Goal: Task Accomplishment & Management: Use online tool/utility

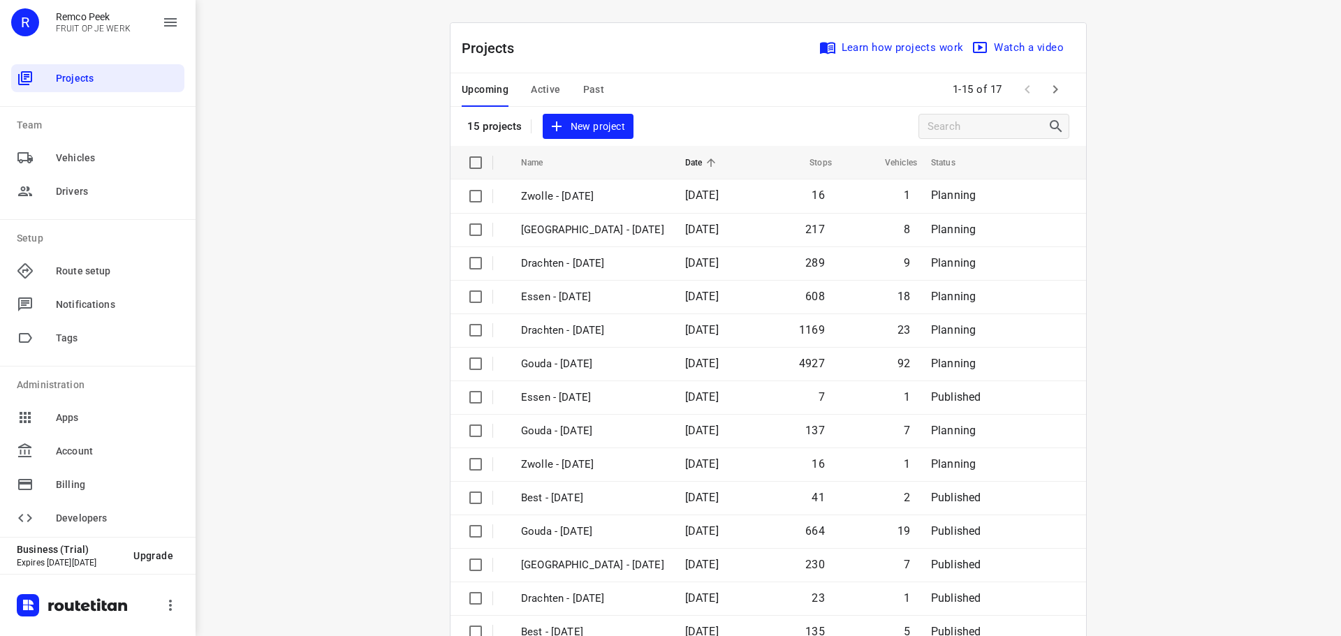
scroll to position [70, 0]
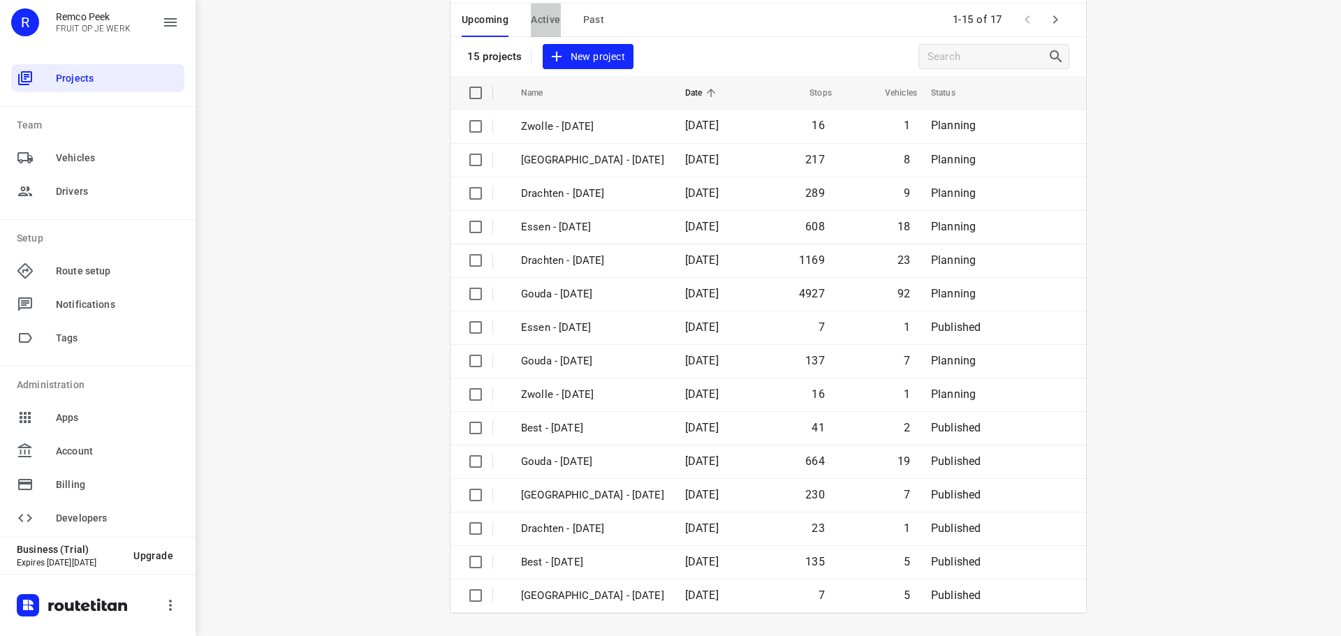
drag, startPoint x: 528, startPoint y: 29, endPoint x: 540, endPoint y: 15, distance: 18.3
click at [534, 22] on button "Active" at bounding box center [545, 20] width 29 height 34
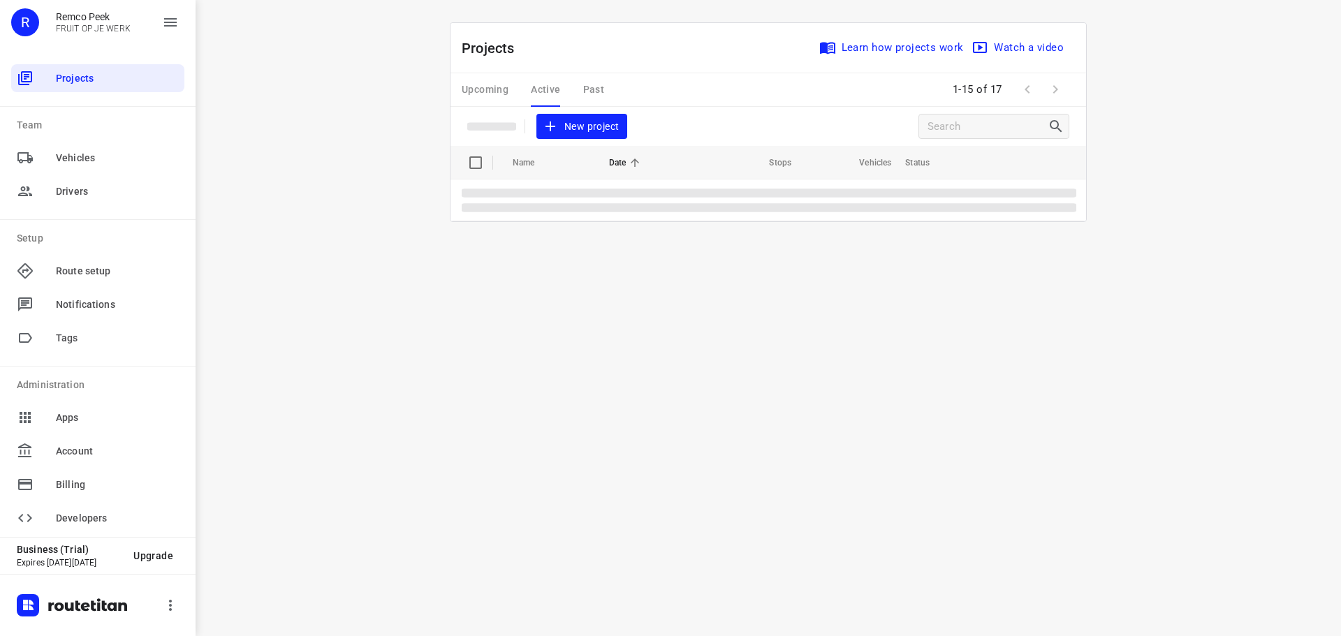
click at [540, 15] on div "i © 2025 Routetitan , © Stadia Maps , © OpenMapTiles © OpenStreetMap contributo…" at bounding box center [768, 318] width 1145 height 636
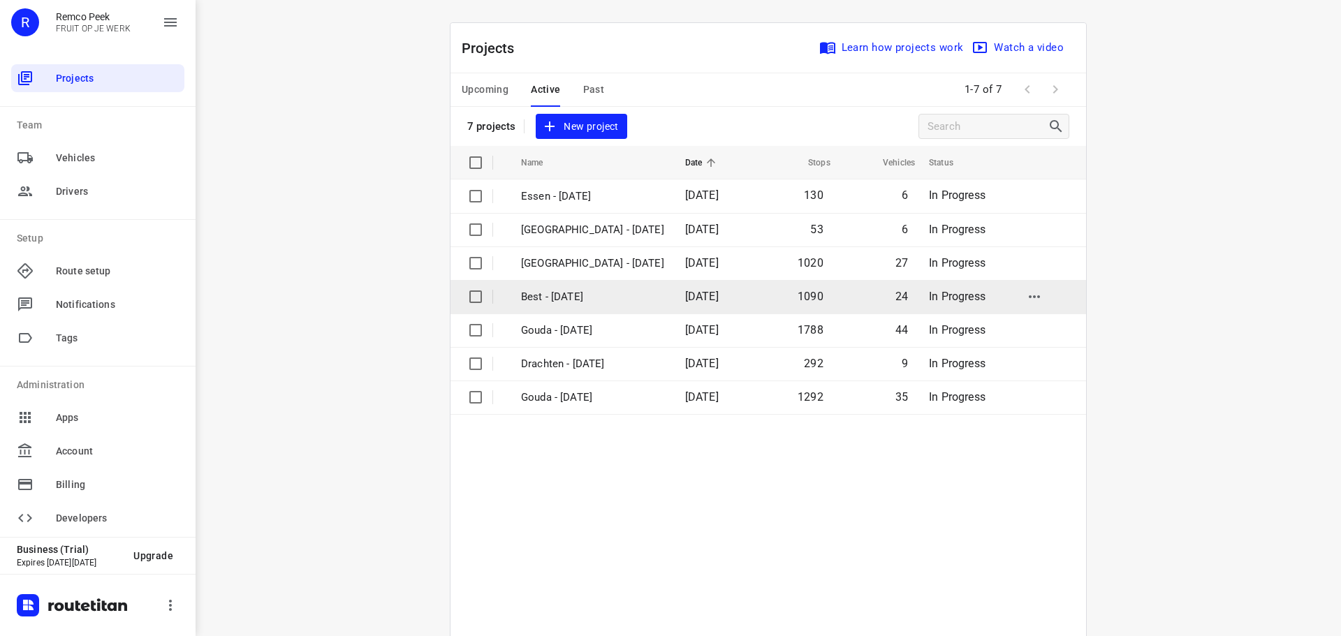
click at [568, 297] on p "Best - [DATE]" at bounding box center [592, 297] width 143 height 16
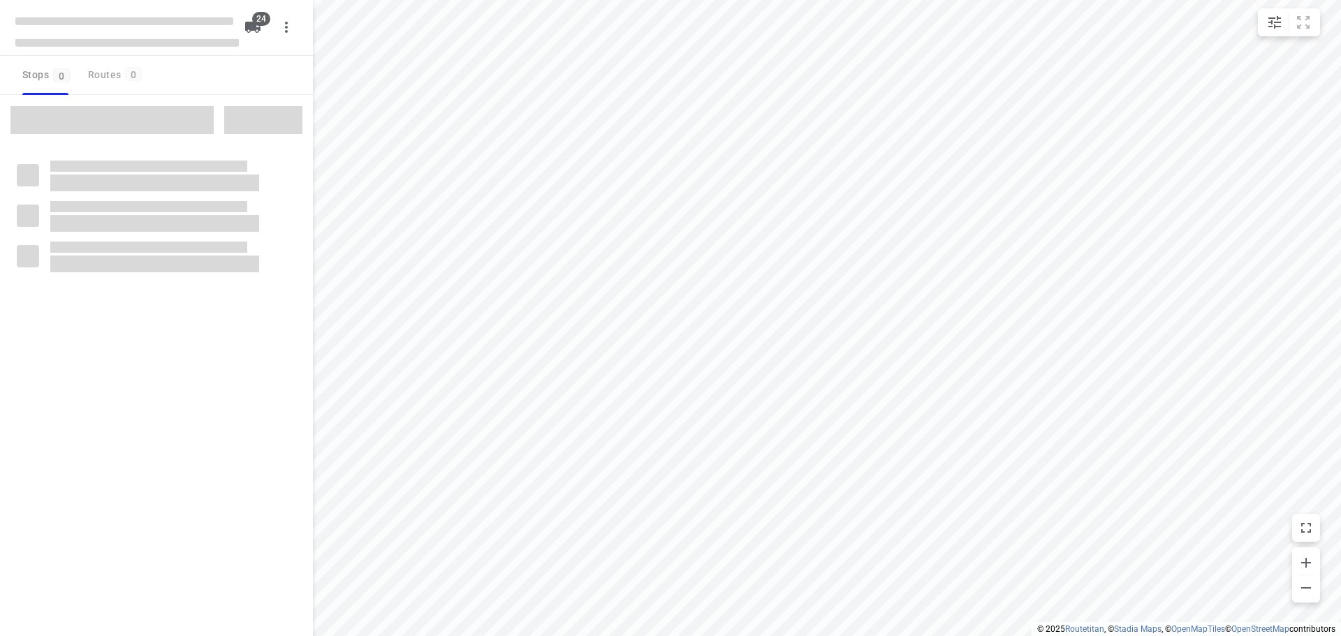
type input "distance"
checkbox input "true"
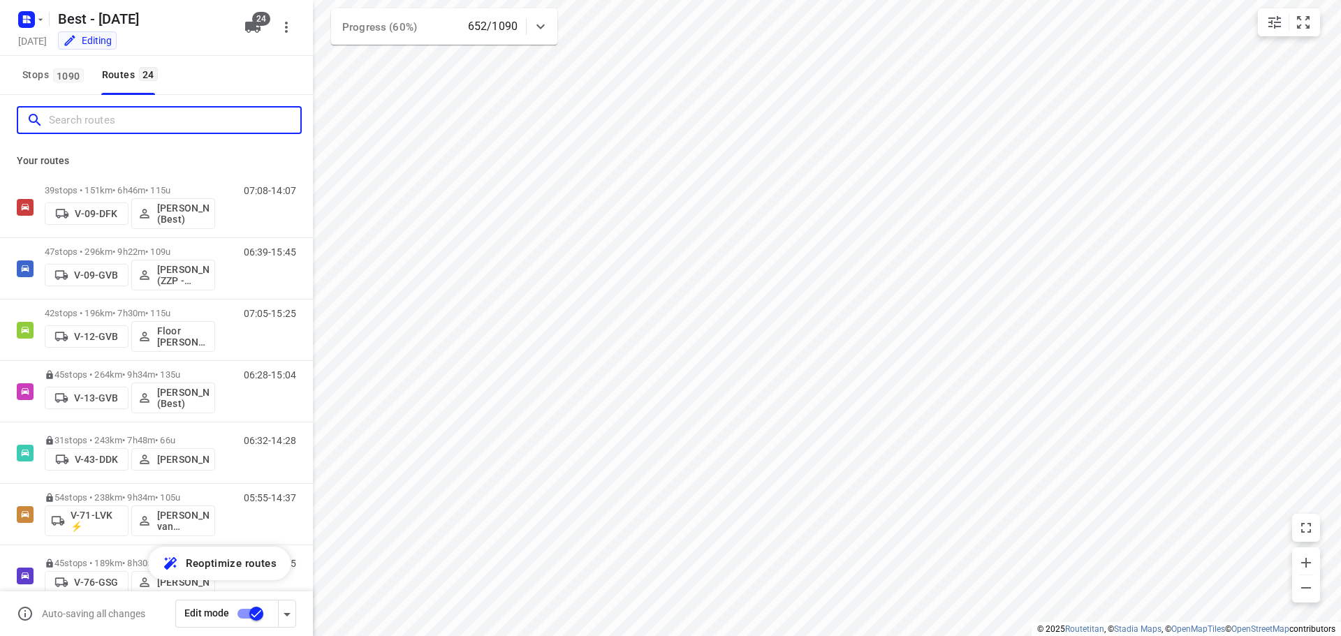
click at [210, 115] on input "Search routes" at bounding box center [174, 121] width 251 height 22
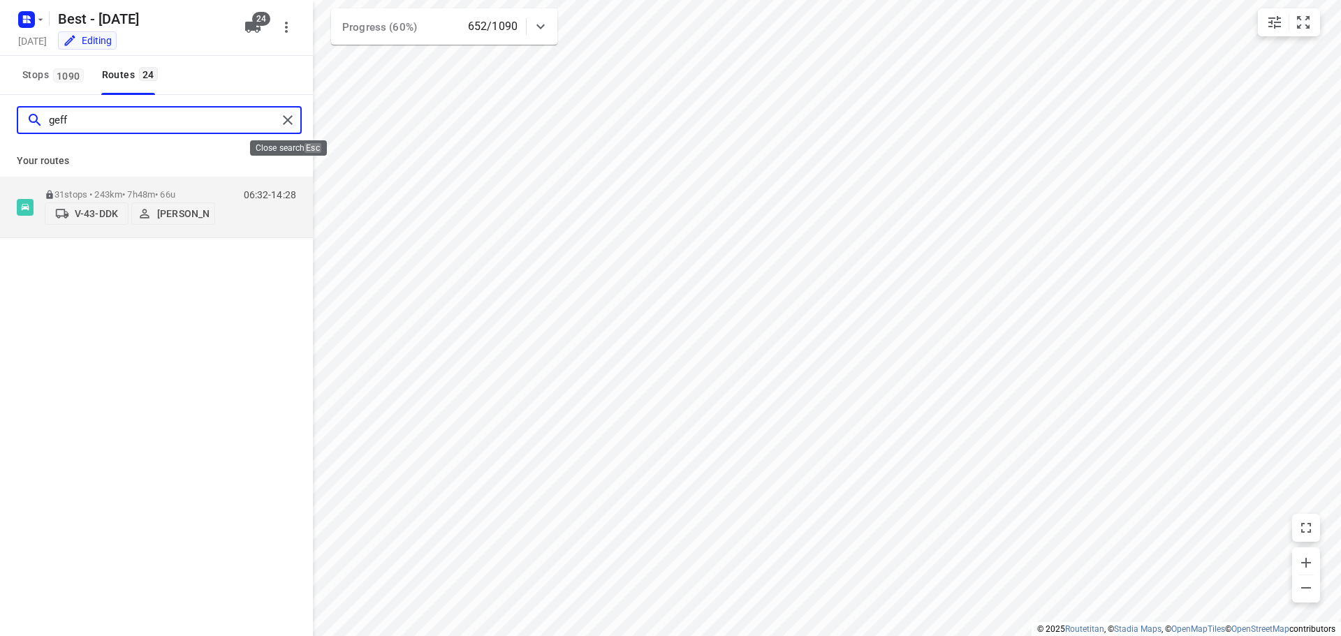
type input "geff"
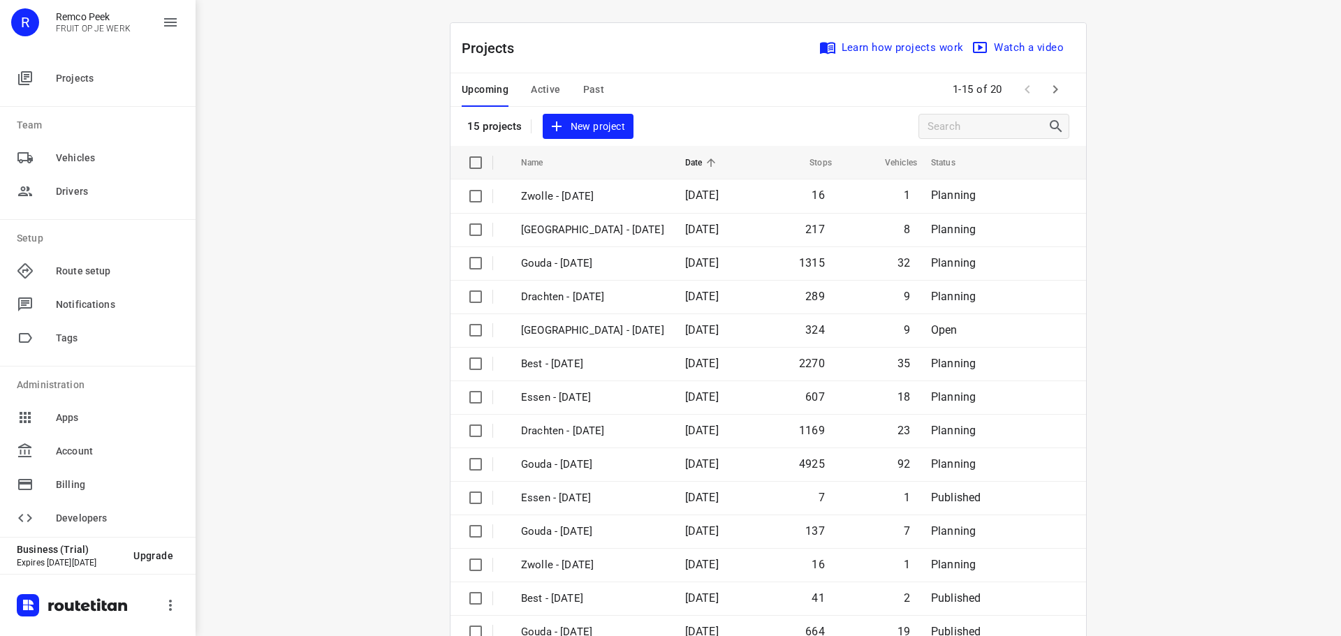
click at [536, 90] on span "Active" at bounding box center [545, 89] width 29 height 17
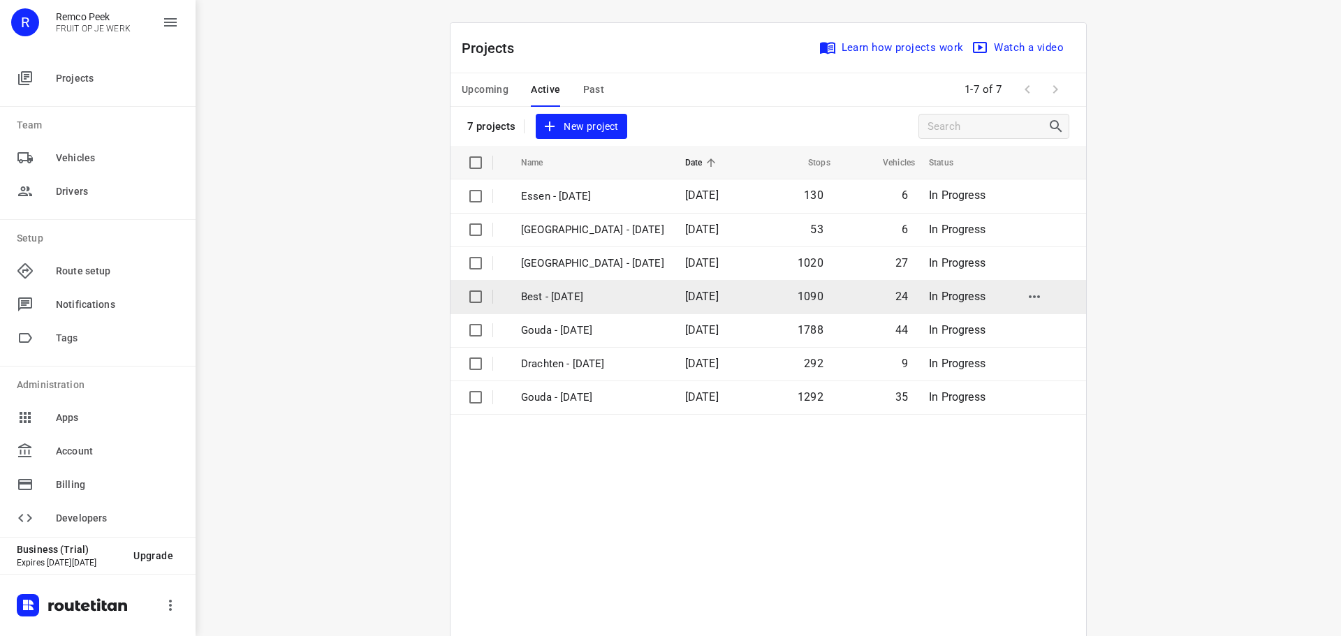
click at [553, 302] on p "Best - [DATE]" at bounding box center [592, 297] width 143 height 16
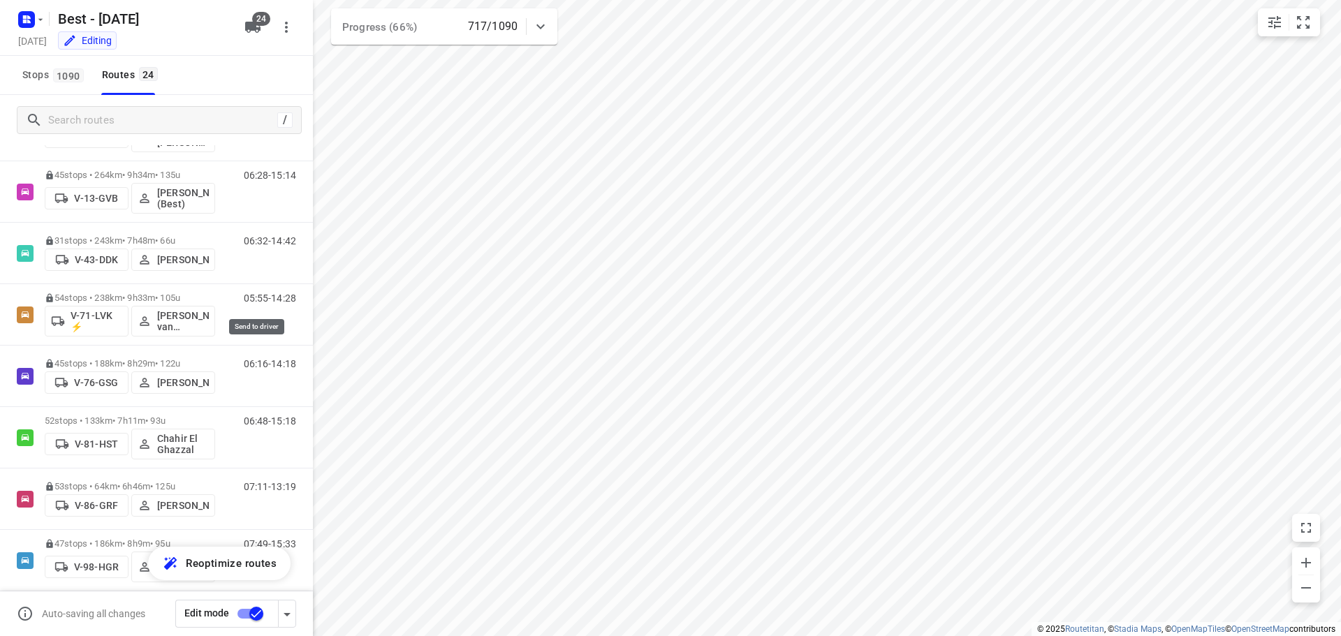
scroll to position [27, 0]
